Goal: Check status

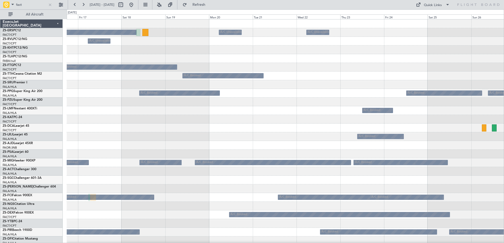
click at [17, 5] on input "fact" at bounding box center [31, 5] width 30 height 8
click at [11, 5] on span at bounding box center [12, 4] width 6 height 7
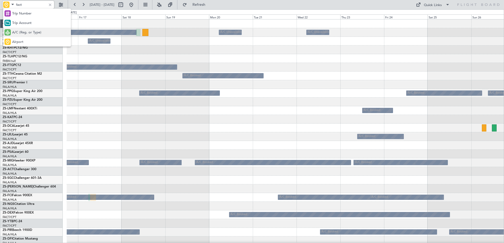
click at [25, 34] on span "A/C (Reg. or Type)" at bounding box center [26, 32] width 29 height 5
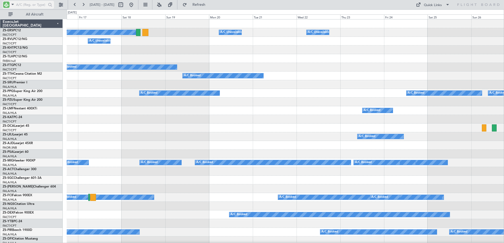
click at [28, 5] on input "text" at bounding box center [31, 5] width 30 height 8
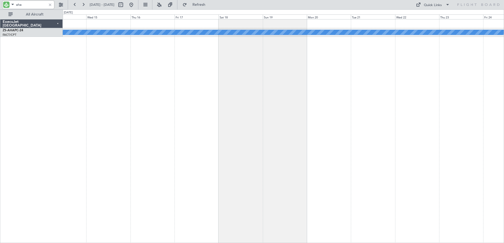
click at [504, 165] on html "aha [DATE] - [DATE] Refresh Quick Links All Aircraft Planned Maint ExecuJet [GE…" at bounding box center [252, 121] width 504 height 243
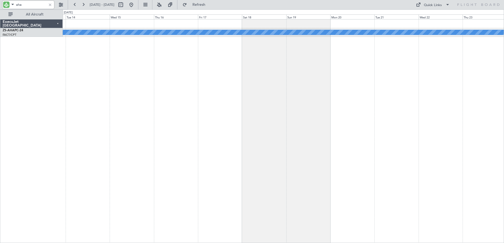
click at [244, 155] on div "Planned Maint" at bounding box center [283, 131] width 441 height 224
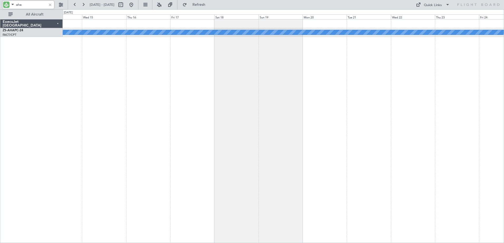
click at [377, 150] on div "Planned Maint" at bounding box center [283, 131] width 441 height 224
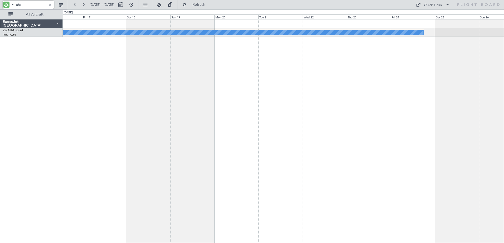
click at [18, 5] on input "aha" at bounding box center [31, 5] width 30 height 8
click at [11, 4] on span at bounding box center [12, 4] width 6 height 7
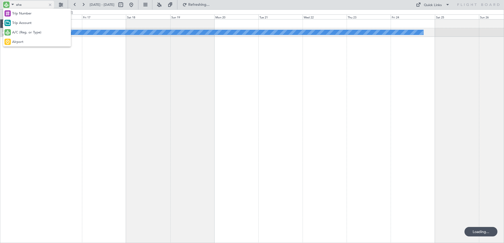
click at [19, 3] on div at bounding box center [252, 121] width 504 height 243
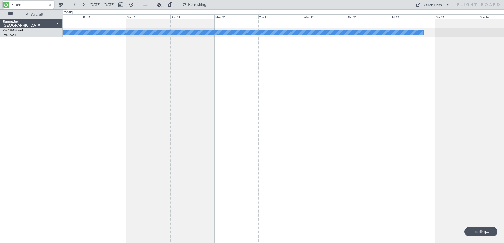
click at [19, 3] on input "aha" at bounding box center [31, 5] width 30 height 8
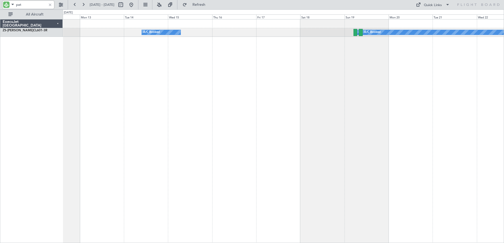
click at [397, 146] on div "A/C Booked A/C Booked A/C Booked A/C Booked A/C Booked A/C Booked" at bounding box center [283, 131] width 441 height 224
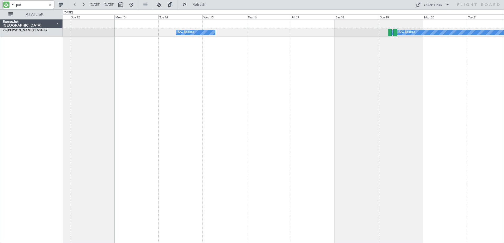
click at [227, 148] on div "A/C Booked A/C Booked A/C Booked A/C Booked A/C Booked A/C Booked" at bounding box center [283, 131] width 441 height 224
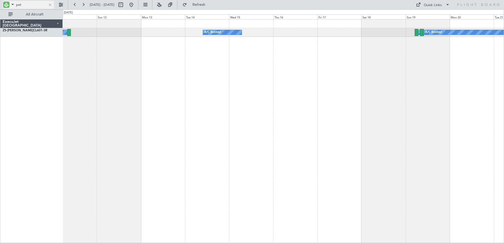
click at [20, 3] on input "pat" at bounding box center [31, 5] width 30 height 8
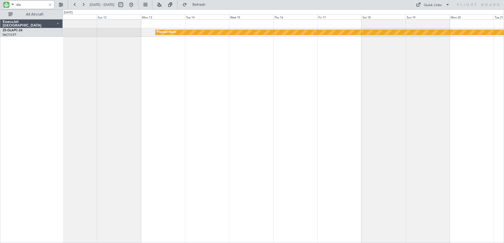
type input "dla"
